Goal: Obtain resource: Obtain resource

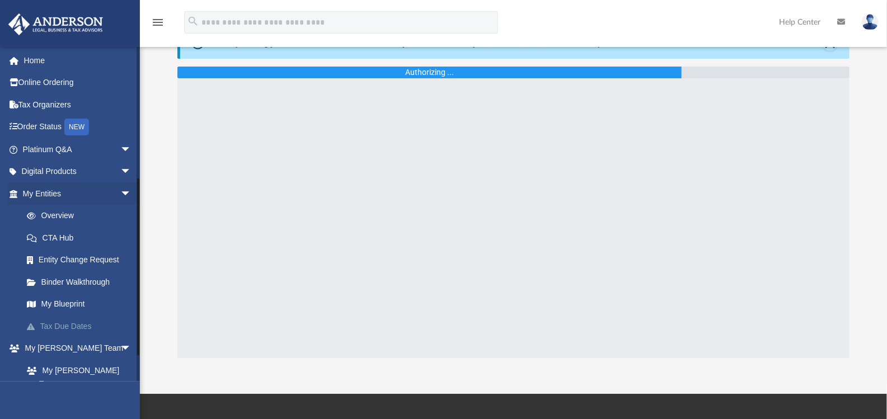
scroll to position [279, 0]
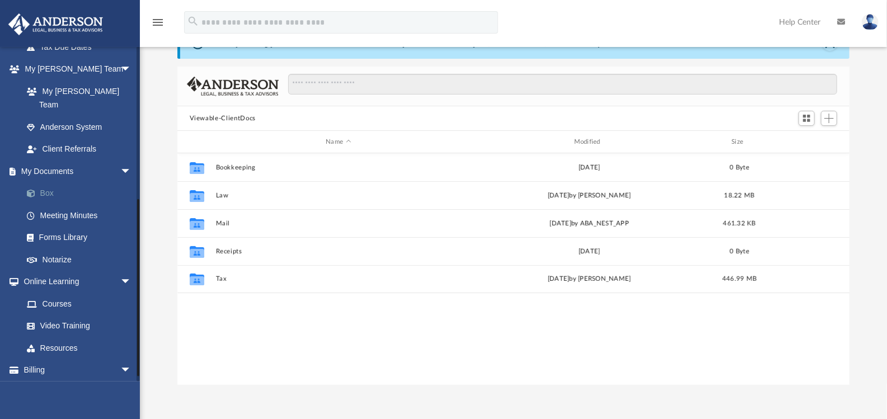
click at [48, 182] on link "Box" at bounding box center [82, 193] width 133 height 22
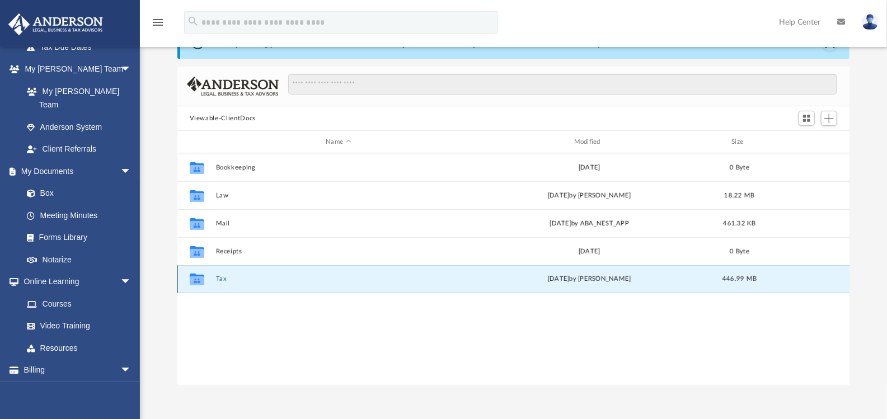
click at [222, 276] on button "Tax" at bounding box center [338, 278] width 246 height 7
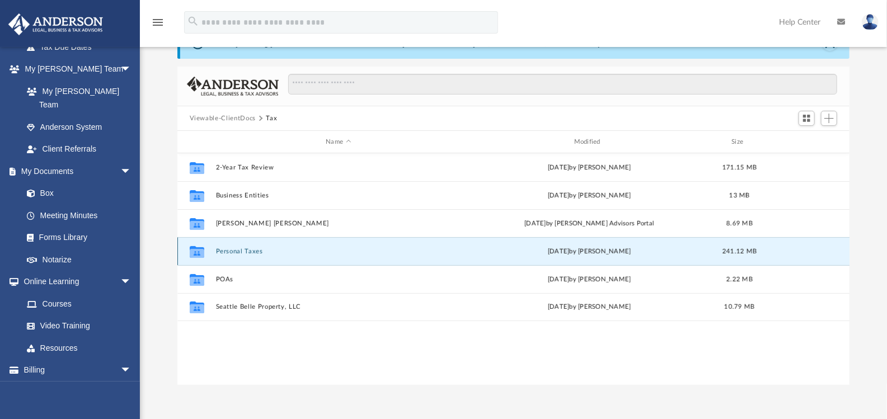
click at [255, 248] on button "Personal Taxes" at bounding box center [338, 251] width 246 height 7
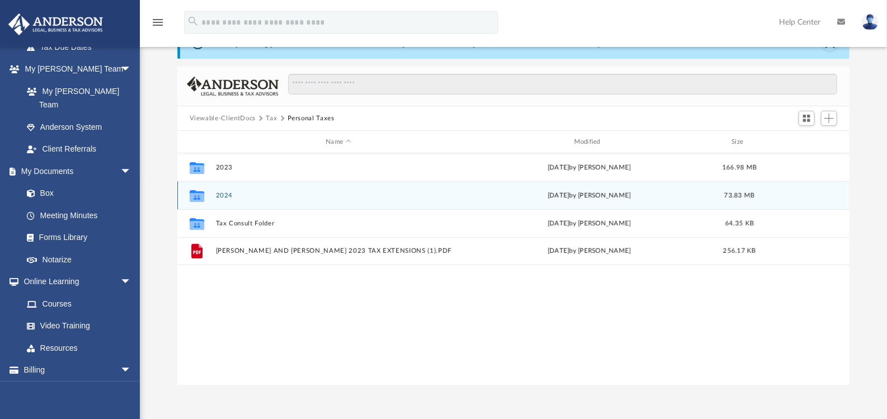
click at [218, 194] on button "2024" at bounding box center [338, 195] width 246 height 7
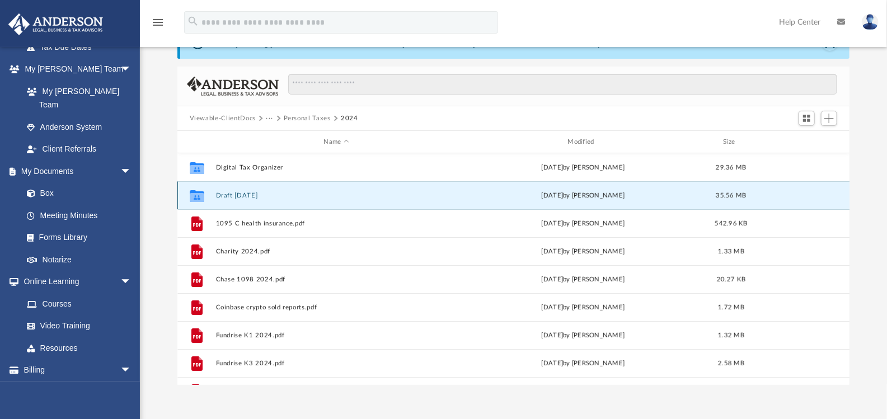
click at [246, 194] on button "Draft [DATE]" at bounding box center [336, 195] width 242 height 7
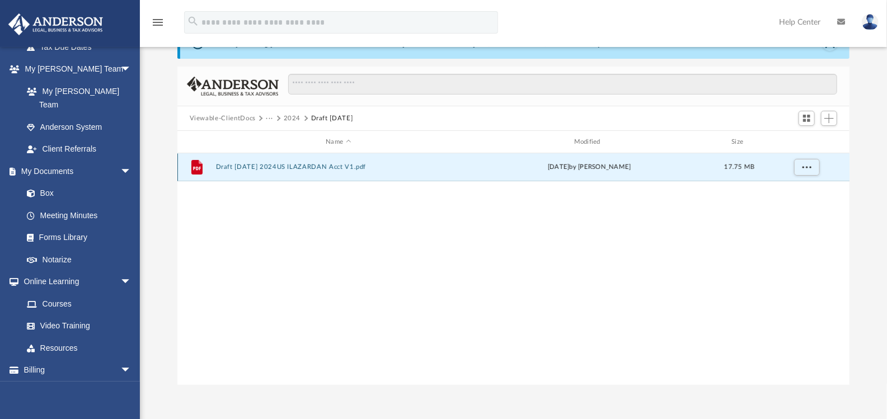
click at [333, 170] on button "Draft [DATE] 2024US ILAZARDAN Acct V1.pdf" at bounding box center [338, 166] width 246 height 7
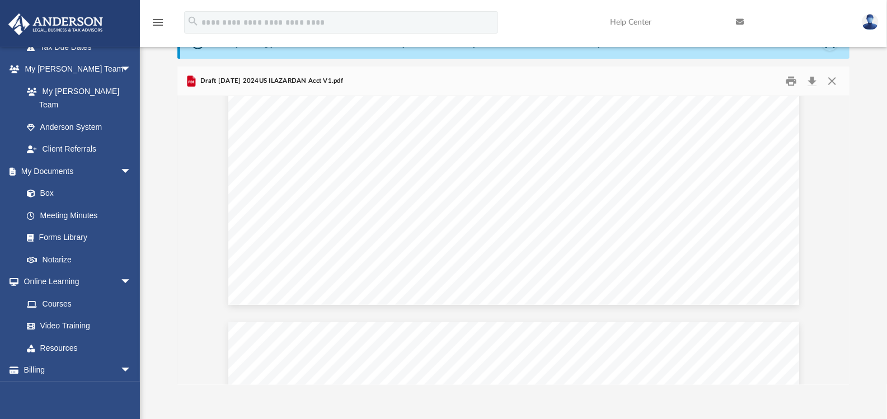
scroll to position [52582, 0]
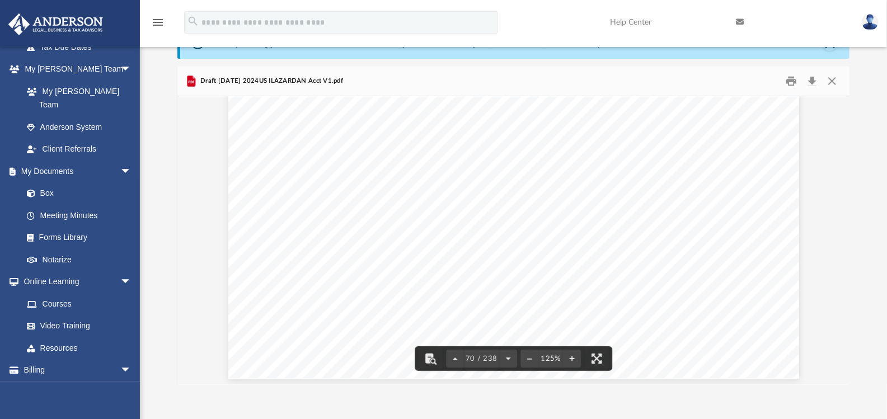
click at [680, 390] on div "App [EMAIL_ADDRESS][DOMAIN_NAME] Sign Out [EMAIL_ADDRESS][DOMAIN_NAME] Home Onl…" at bounding box center [443, 189] width 887 height 464
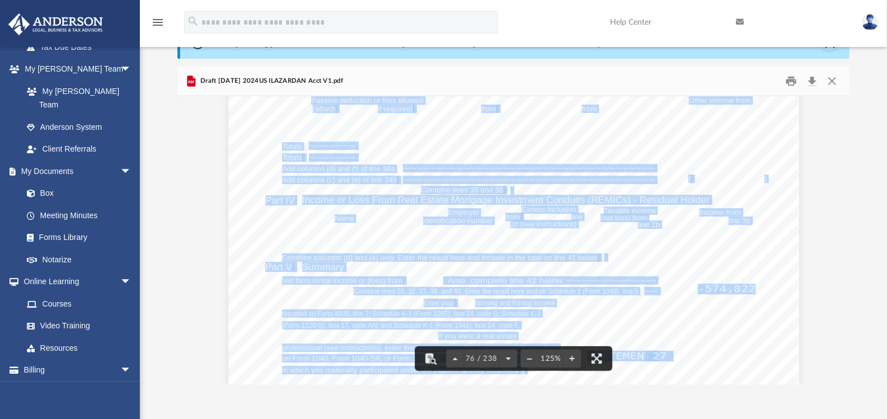
drag, startPoint x: 739, startPoint y: 289, endPoint x: 692, endPoint y: 291, distance: 47.1
click at [692, 291] on div "Enter for partnership; for S corporation See instructions. Schedule E (Form 104…" at bounding box center [513, 36] width 571 height 739
click at [703, 289] on span "-574,822." at bounding box center [730, 289] width 65 height 9
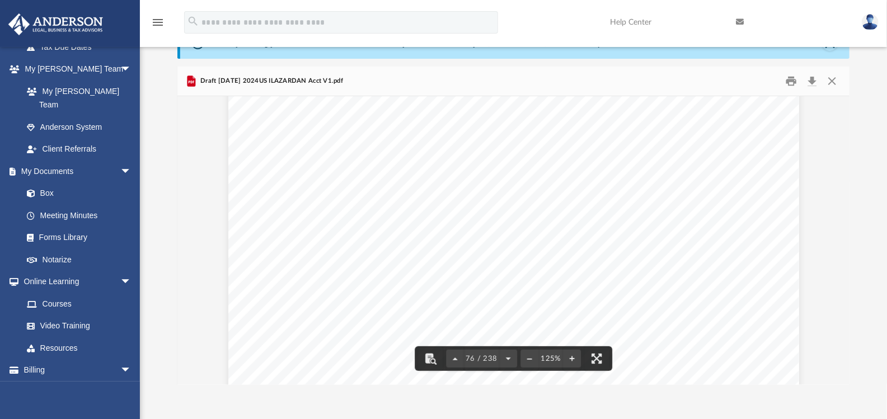
drag, startPoint x: 693, startPoint y: 286, endPoint x: 741, endPoint y: 286, distance: 47.6
click at [740, 287] on div "Enter for partnership; for S corporation See instructions. Schedule E (Form 104…" at bounding box center [513, 36] width 571 height 739
drag, startPoint x: 749, startPoint y: 284, endPoint x: 696, endPoint y: 286, distance: 53.2
click at [698, 286] on span "-574,822." at bounding box center [730, 289] width 65 height 9
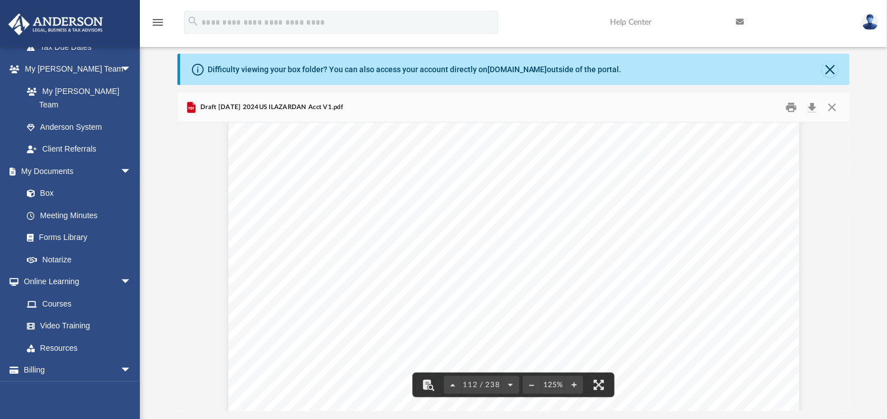
scroll to position [0, 0]
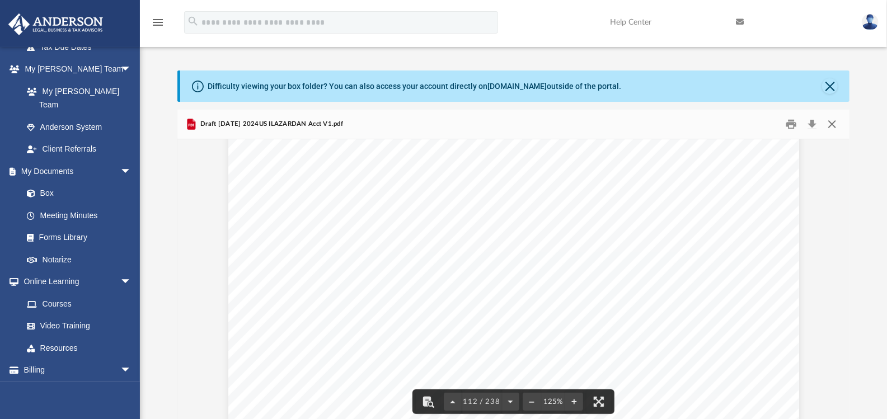
click at [831, 127] on button "Close" at bounding box center [832, 124] width 20 height 17
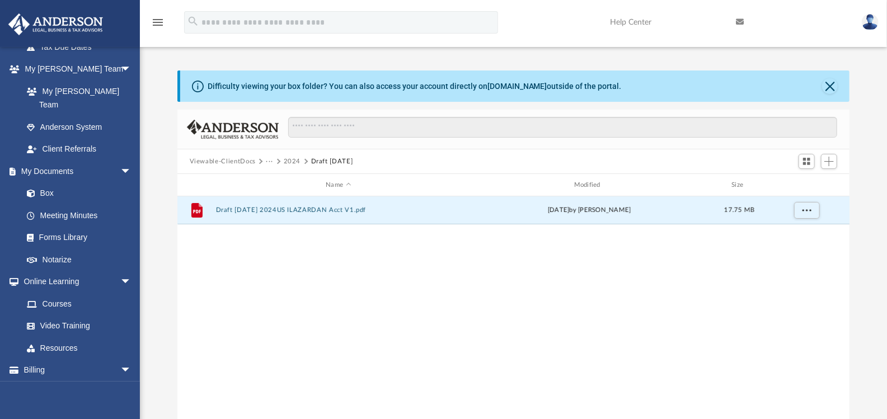
click at [290, 162] on button "2024" at bounding box center [292, 162] width 17 height 10
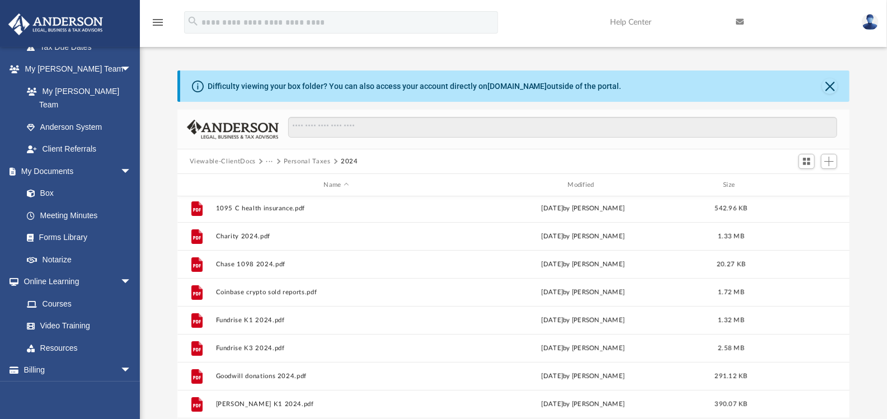
scroll to position [55, 0]
click at [266, 160] on button "···" at bounding box center [269, 162] width 7 height 10
click at [274, 176] on li "Tax" at bounding box center [277, 181] width 11 height 12
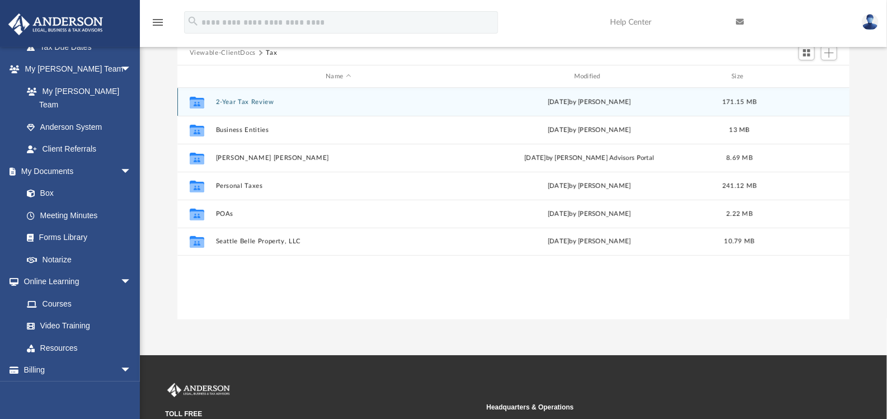
scroll to position [111, 0]
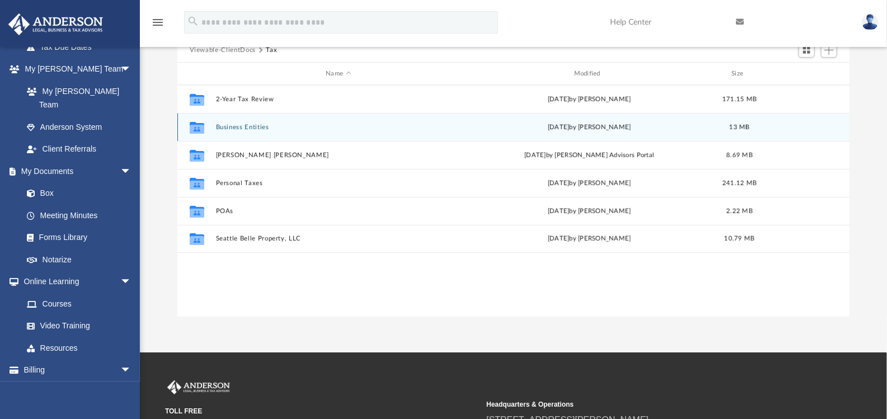
click at [242, 128] on button "Business Entities" at bounding box center [338, 127] width 246 height 7
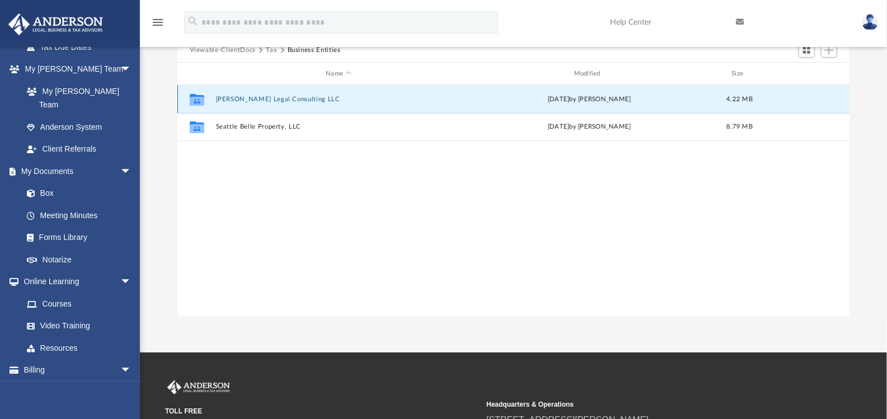
click at [270, 101] on button "[PERSON_NAME] Legal Consulting LLC" at bounding box center [338, 99] width 246 height 7
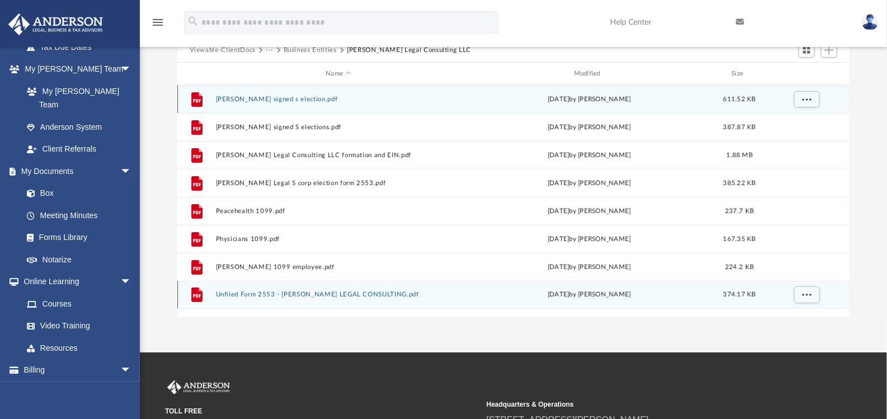
scroll to position [0, 0]
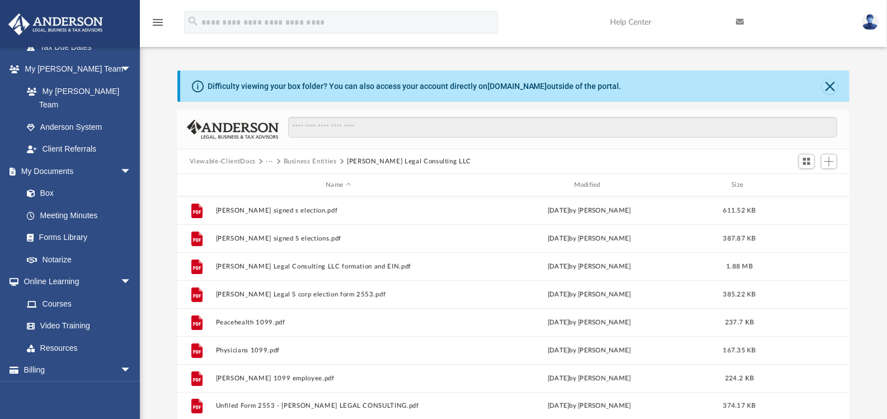
click at [309, 161] on button "Business Entities" at bounding box center [310, 162] width 53 height 10
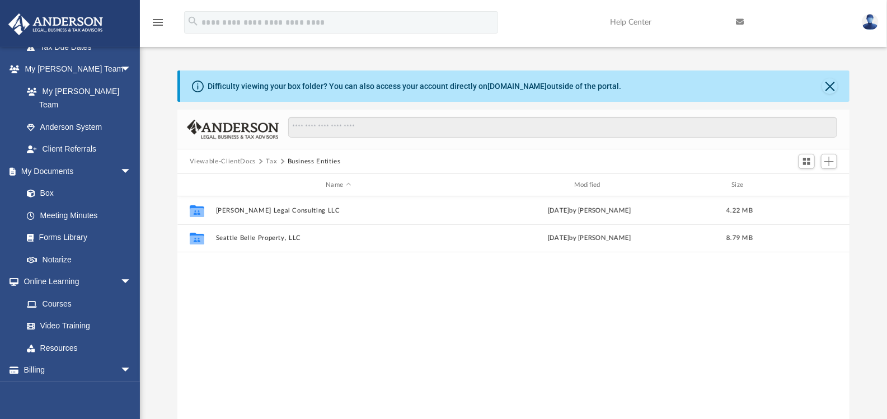
click at [239, 161] on button "Viewable-ClientDocs" at bounding box center [223, 162] width 66 height 10
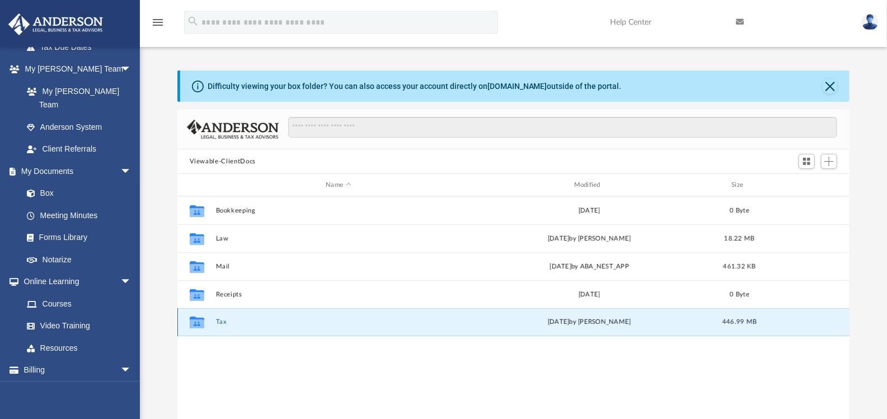
click at [222, 322] on button "Tax" at bounding box center [338, 321] width 246 height 7
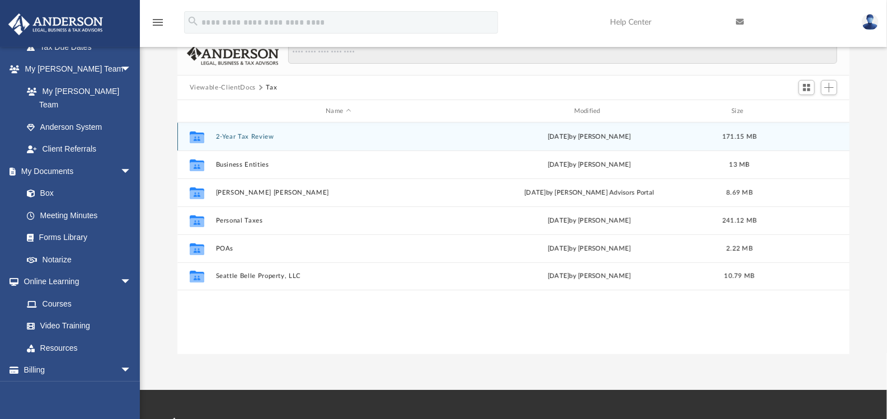
scroll to position [111, 0]
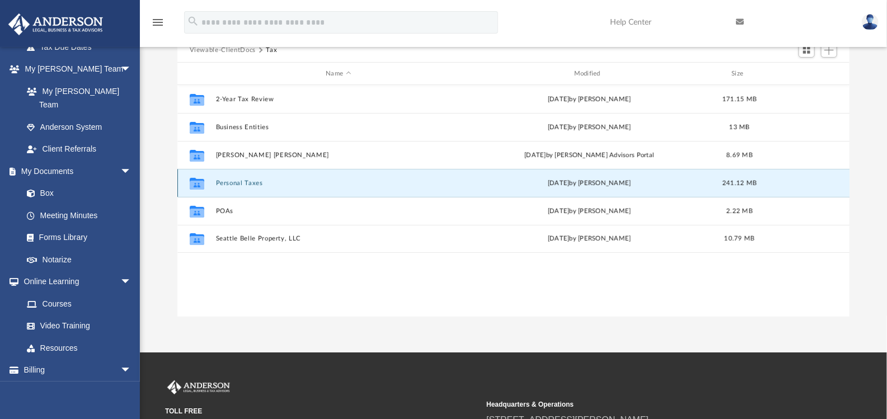
click at [225, 185] on button "Personal Taxes" at bounding box center [338, 183] width 246 height 7
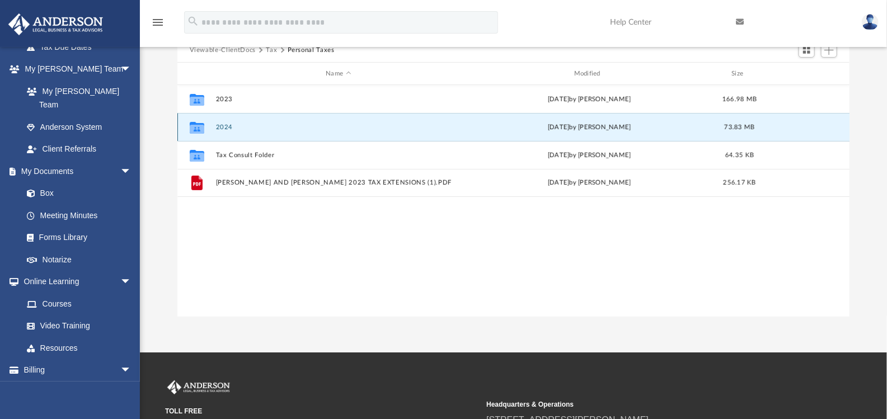
click at [224, 128] on button "2024" at bounding box center [338, 127] width 246 height 7
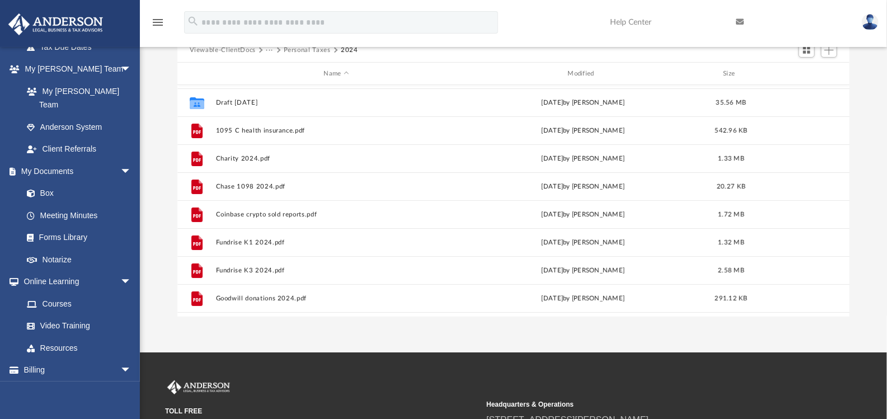
scroll to position [0, 0]
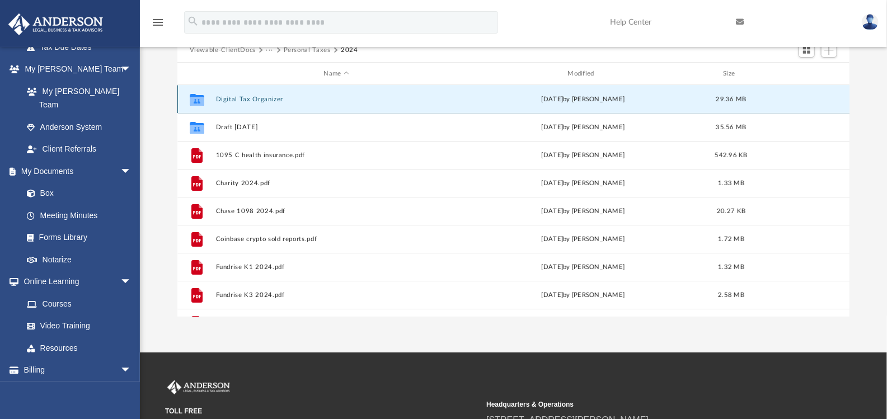
click at [249, 97] on button "Digital Tax Organizer" at bounding box center [336, 99] width 242 height 7
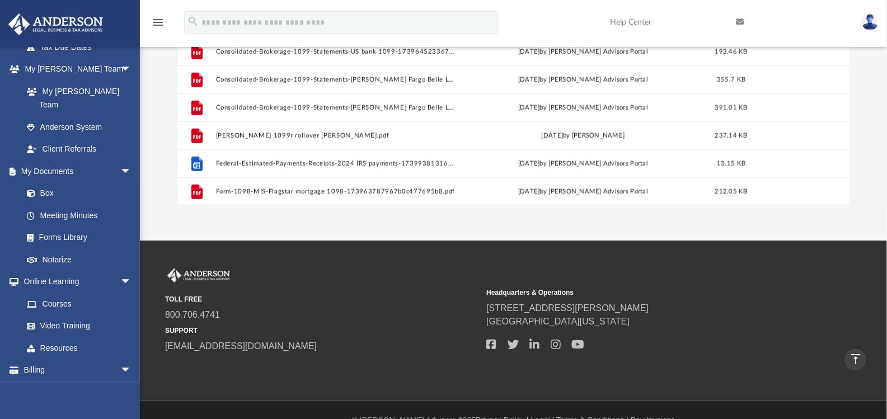
scroll to position [159, 0]
